Goal: Obtain resource: Obtain resource

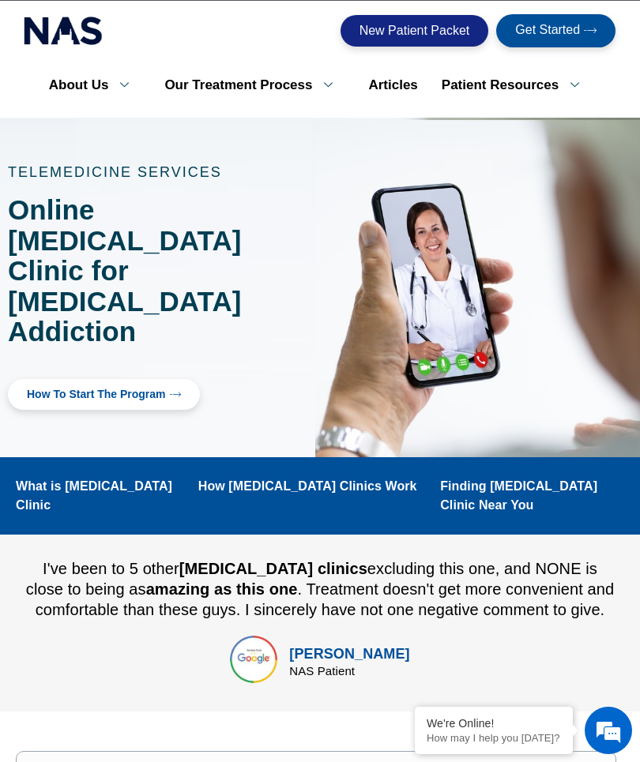
click at [399, 24] on span "New Patient Packet" at bounding box center [414, 30] width 111 height 13
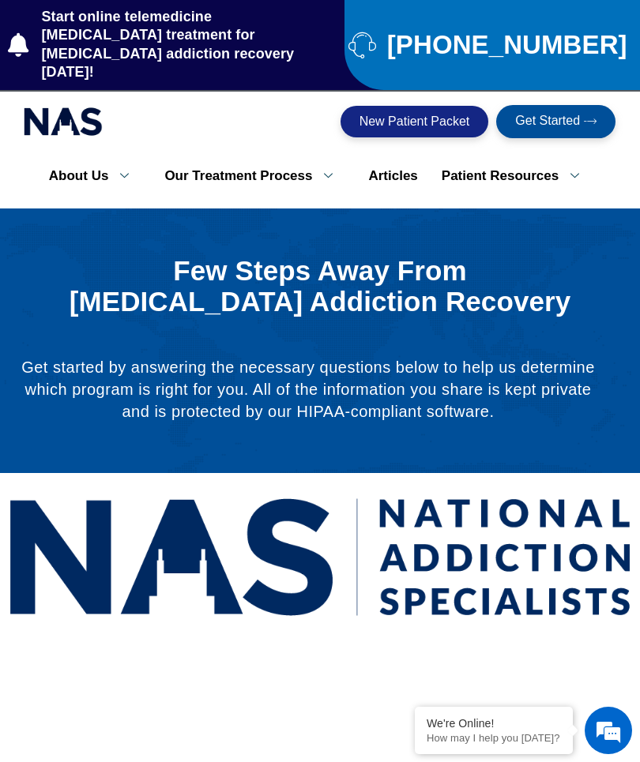
click at [409, 115] on span "New Patient Packet" at bounding box center [414, 121] width 111 height 13
click at [508, 730] on div "We're Online!" at bounding box center [493, 723] width 134 height 13
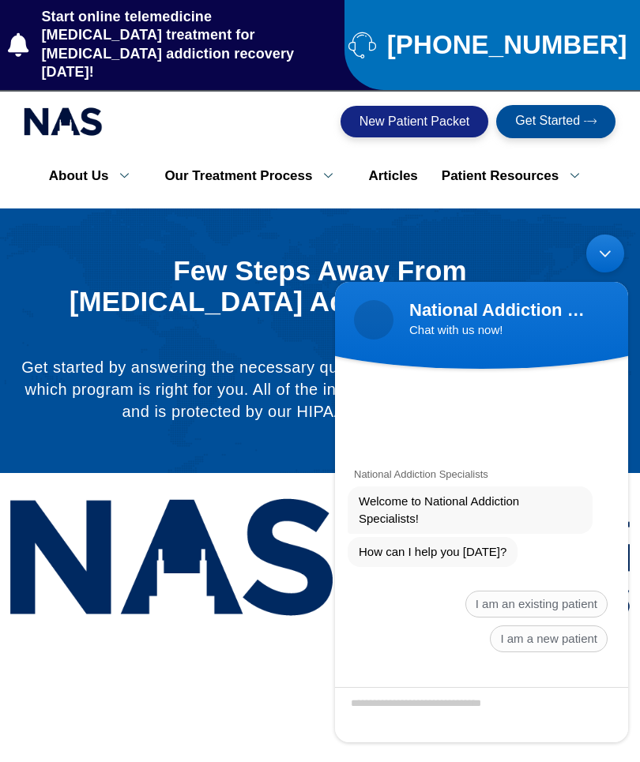
click at [534, 734] on textarea "Type your message and hit 'Enter'" at bounding box center [481, 714] width 293 height 55
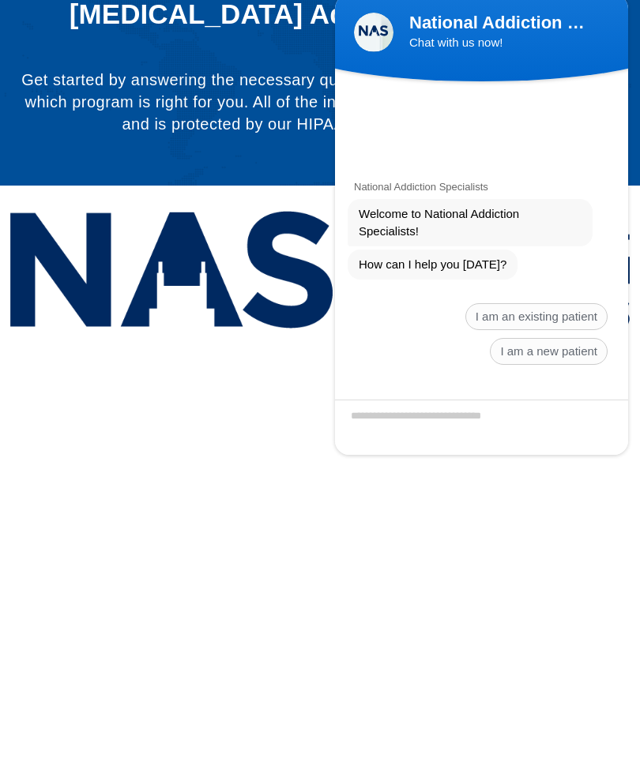
click at [539, 350] on span "I am a new patient" at bounding box center [549, 351] width 118 height 27
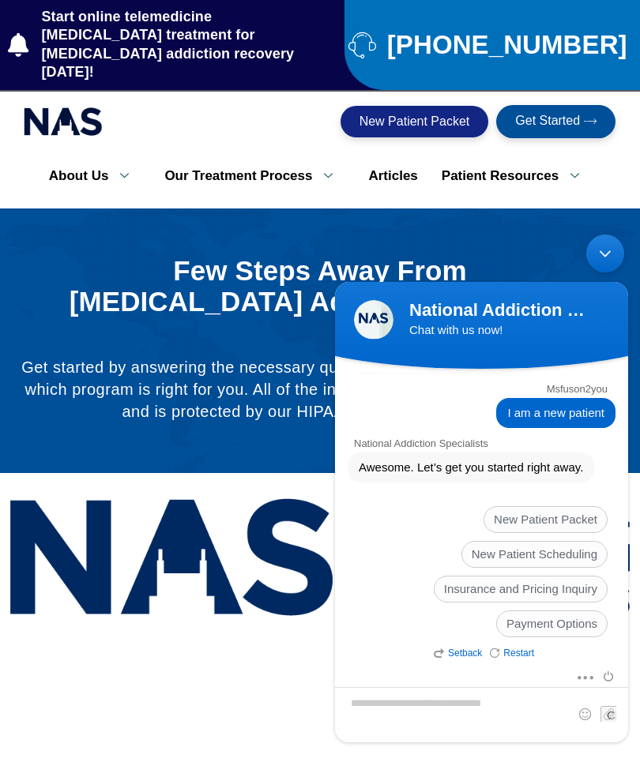
scroll to position [118, 0]
click at [531, 558] on span "New Patient Scheduling" at bounding box center [534, 554] width 146 height 27
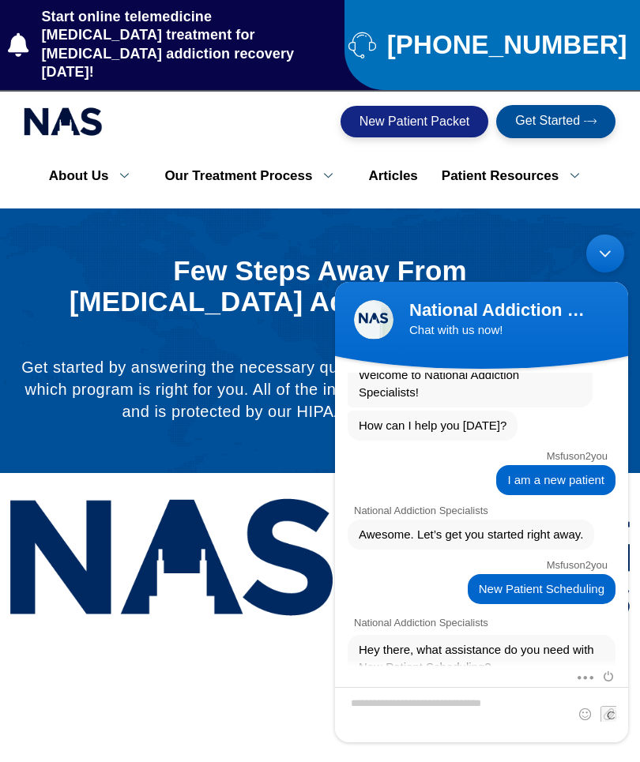
scroll to position [218, 0]
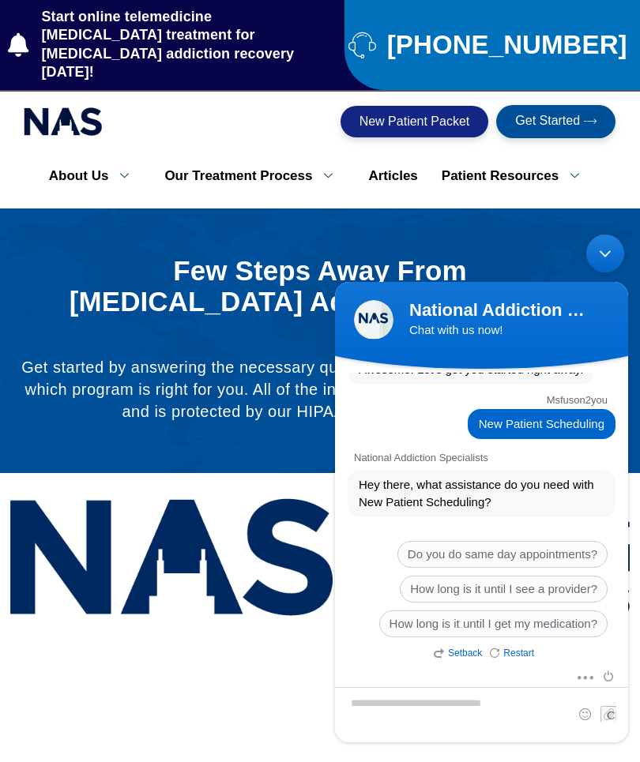
click at [543, 554] on span "Do you do same day appointments?" at bounding box center [502, 554] width 210 height 27
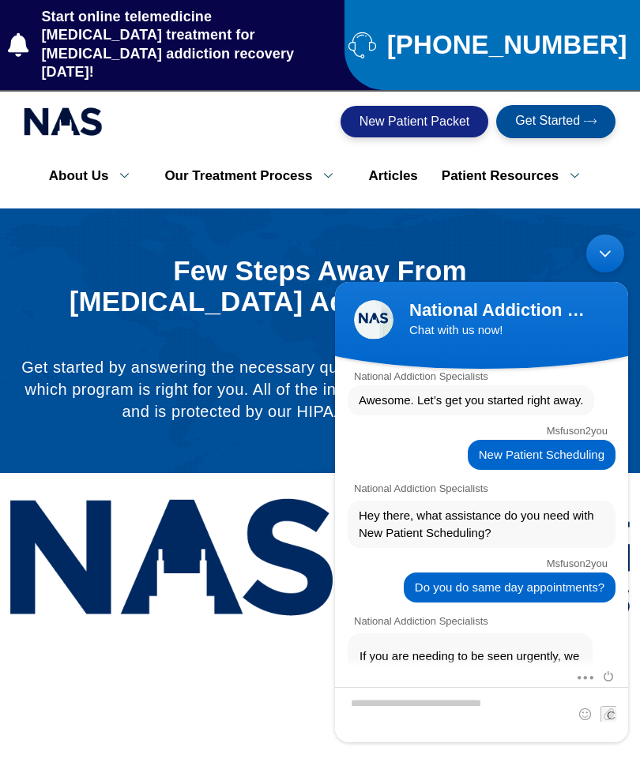
scroll to position [428, 0]
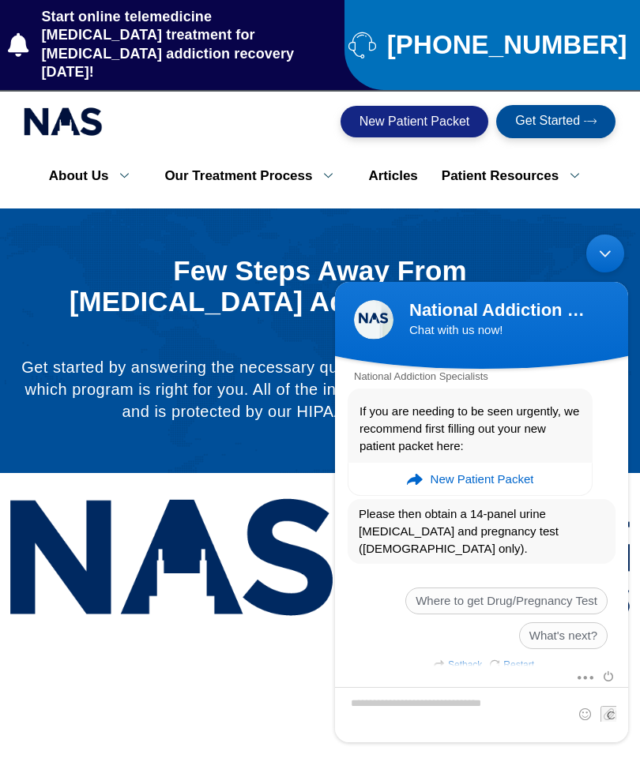
click at [514, 478] on em "New Patient Packet" at bounding box center [481, 479] width 103 height 32
